Goal: Navigation & Orientation: Find specific page/section

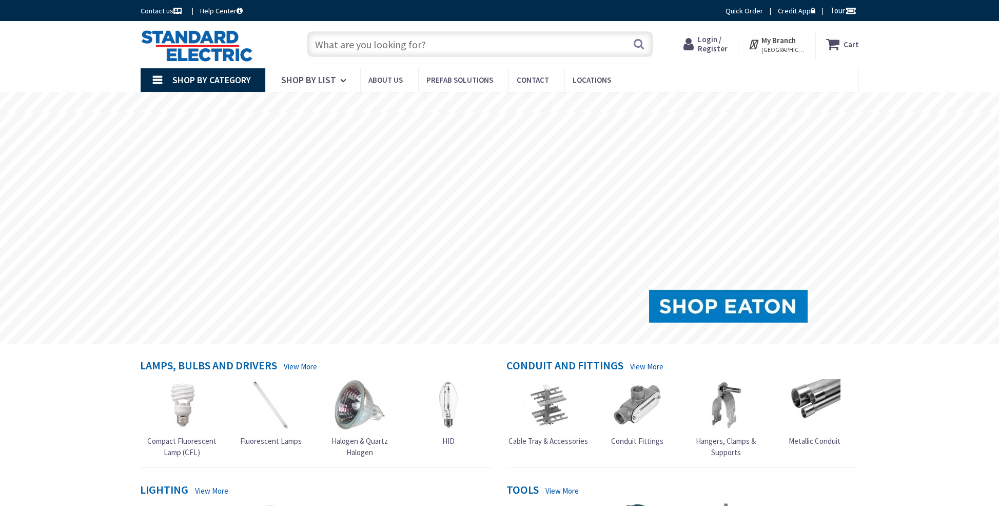
type input "[PERSON_NAME] Dr, [GEOGRAPHIC_DATA], [GEOGRAPHIC_DATA]"
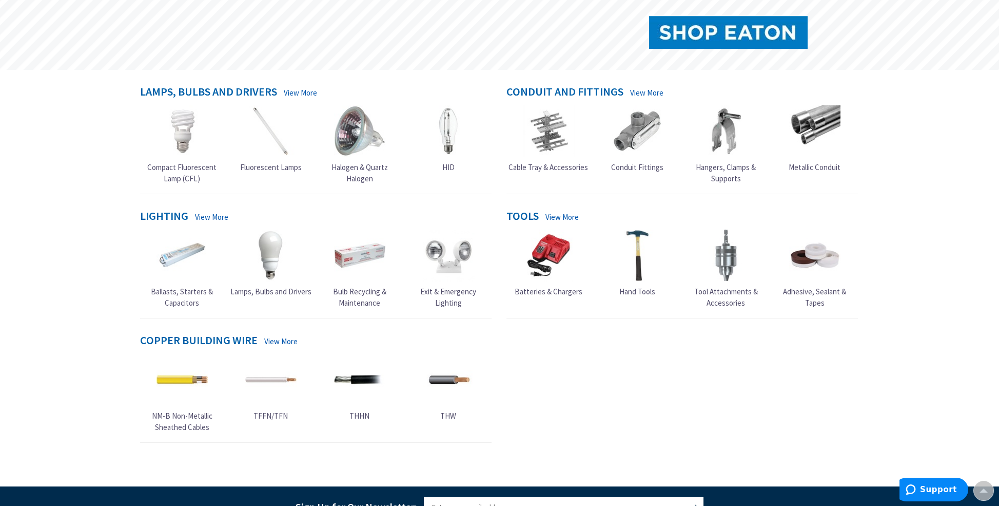
scroll to position [540, 0]
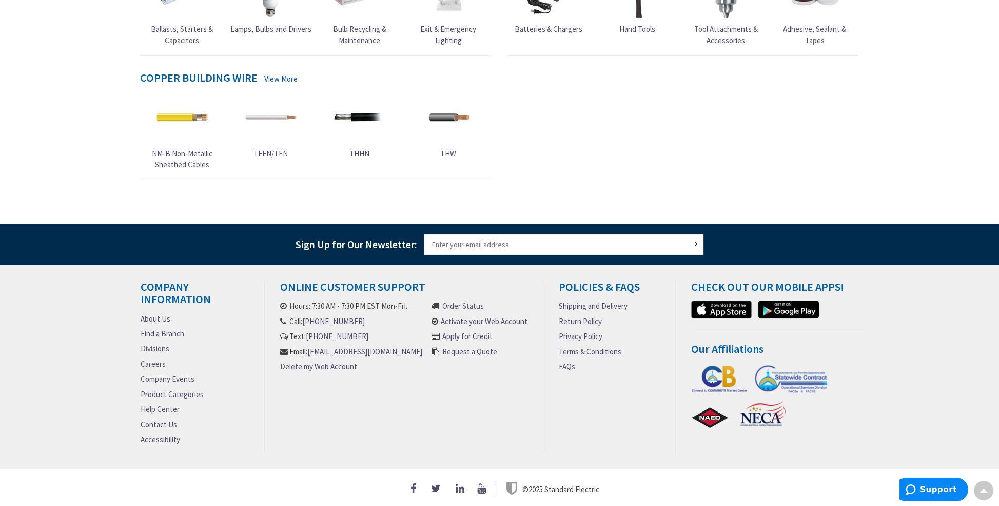
click at [164, 344] on link "Divisions" at bounding box center [155, 348] width 29 height 11
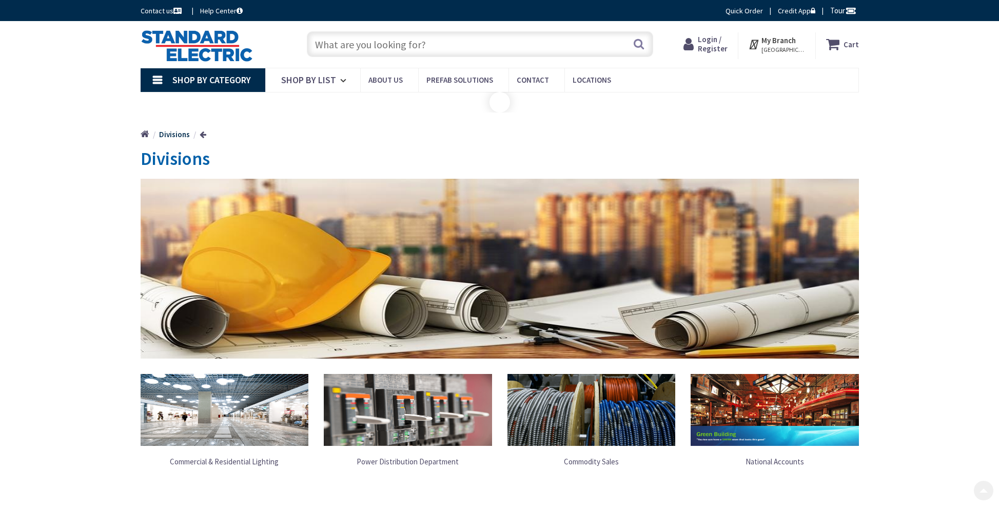
scroll to position [285, 0]
